Goal: Check status: Check status

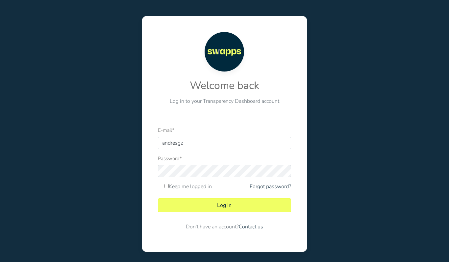
click at [158, 149] on div at bounding box center [158, 149] width 0 height 0
type input "andres@swapps.com"
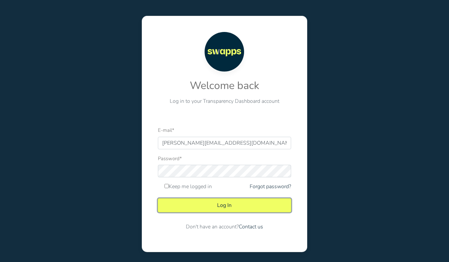
click at [214, 203] on button "Log In" at bounding box center [224, 205] width 133 height 14
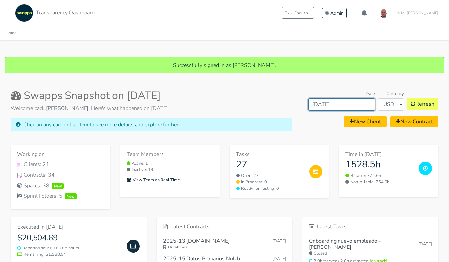
click at [339, 107] on input "[DATE]" at bounding box center [341, 104] width 67 height 13
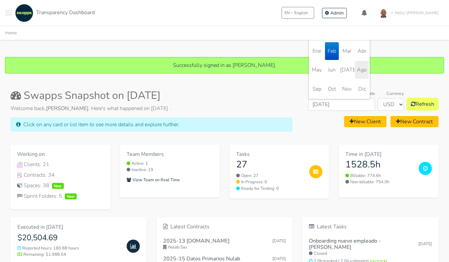
click at [359, 72] on span "Ago" at bounding box center [362, 70] width 14 height 18
type input "Ago 2025"
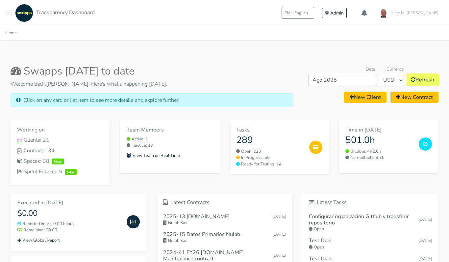
click at [301, 104] on div "Date Ago 2025 Currency USD COP Refresh New Client New Contract" at bounding box center [371, 88] width 146 height 47
